Goal: Navigation & Orientation: Find specific page/section

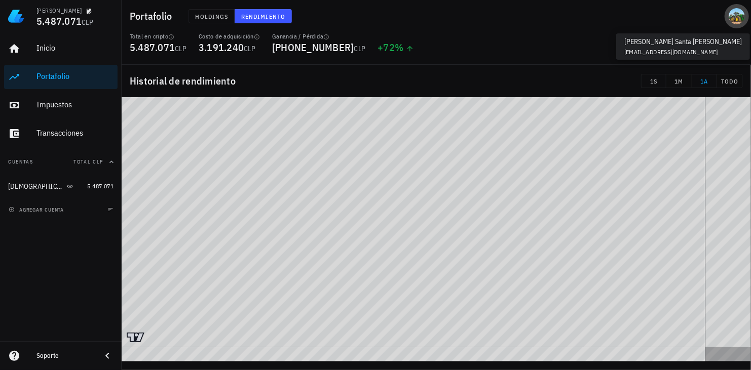
click at [732, 19] on div "avatar" at bounding box center [736, 16] width 16 height 16
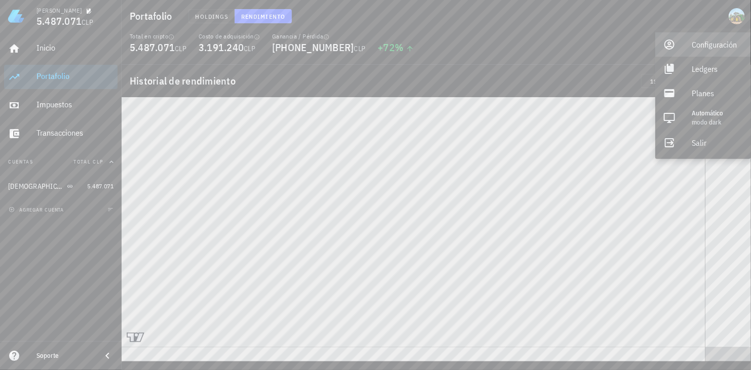
click at [721, 46] on div "Configuración" at bounding box center [716, 44] width 51 height 20
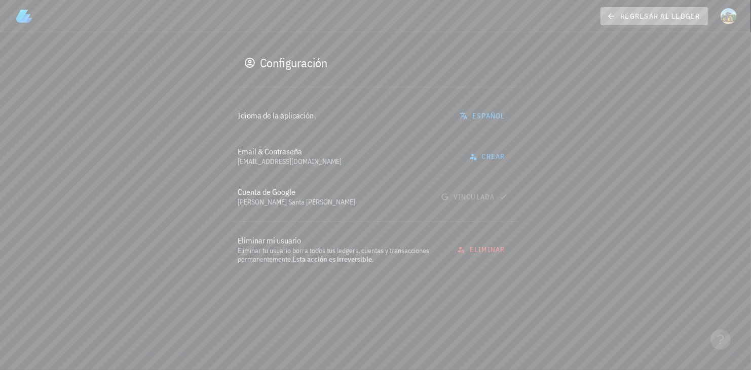
click at [610, 15] on icon at bounding box center [610, 16] width 9 height 12
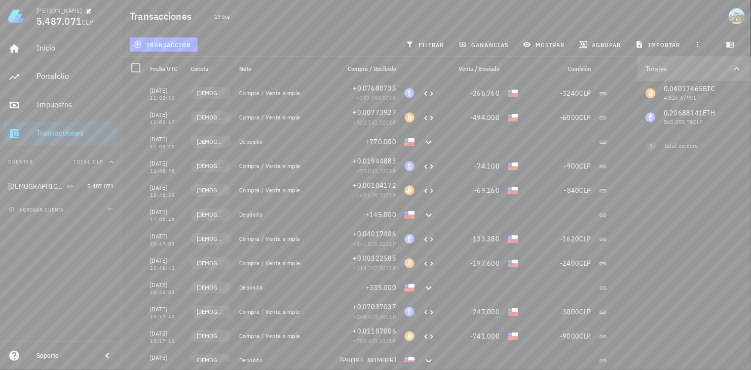
click at [732, 71] on icon "button" at bounding box center [736, 69] width 12 height 12
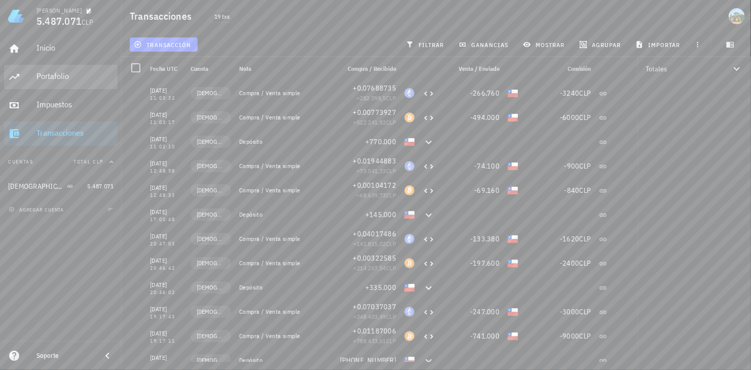
click at [81, 75] on div "Portafolio" at bounding box center [74, 76] width 77 height 10
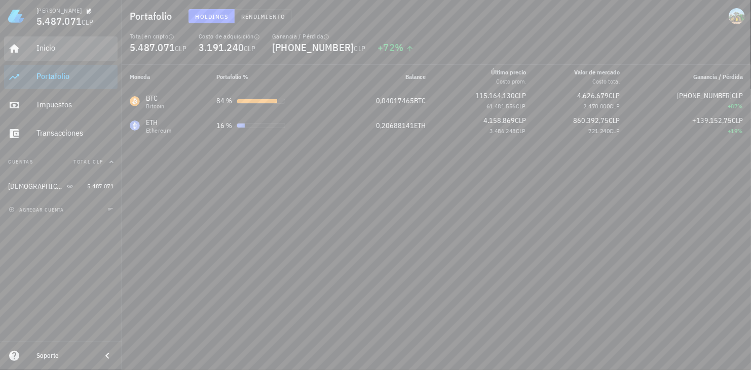
click at [69, 52] on div "Inicio" at bounding box center [74, 48] width 77 height 10
